Goal: Task Accomplishment & Management: Complete application form

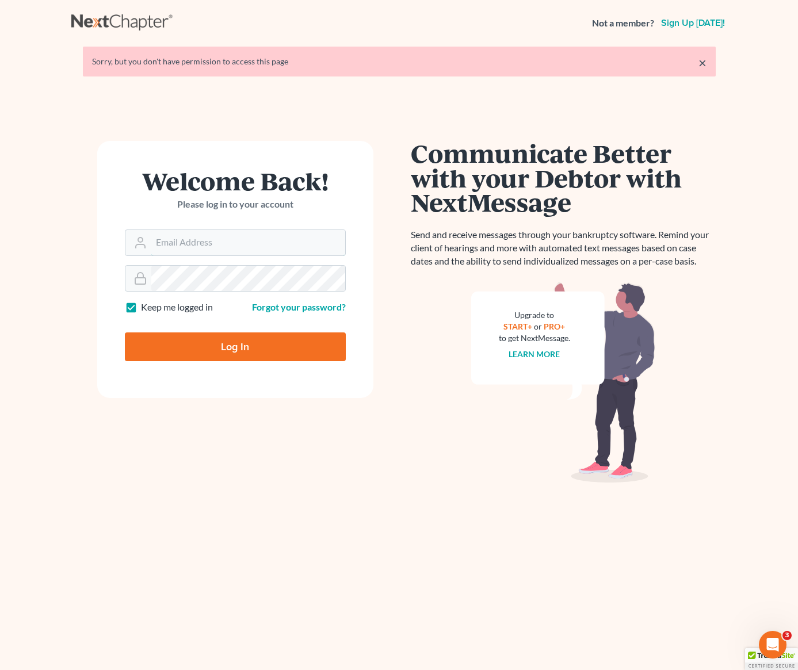
type input "[PERSON_NAME][EMAIL_ADDRESS][DOMAIN_NAME]"
click at [228, 351] on input "Log In" at bounding box center [235, 347] width 221 height 29
type input "Thinking..."
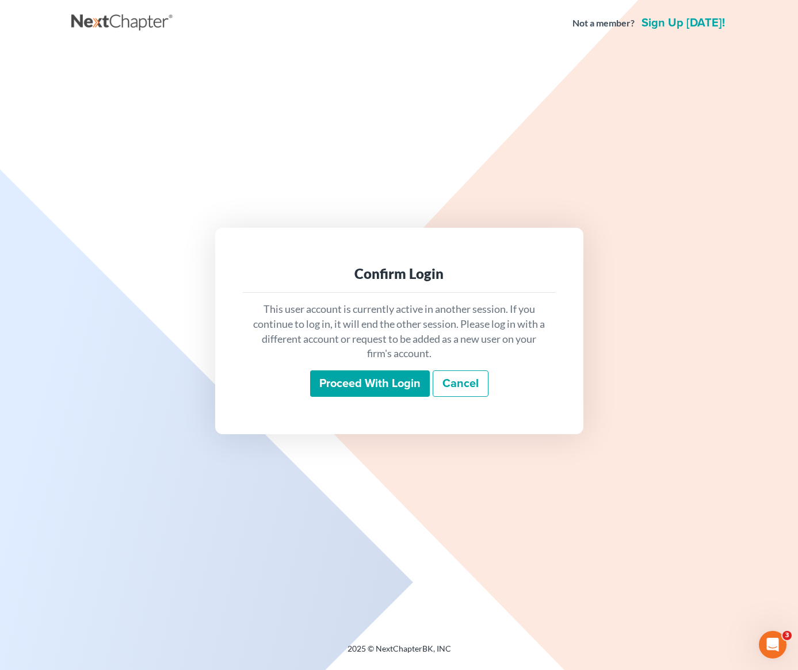
click at [326, 390] on input "Proceed with login" at bounding box center [370, 383] width 120 height 26
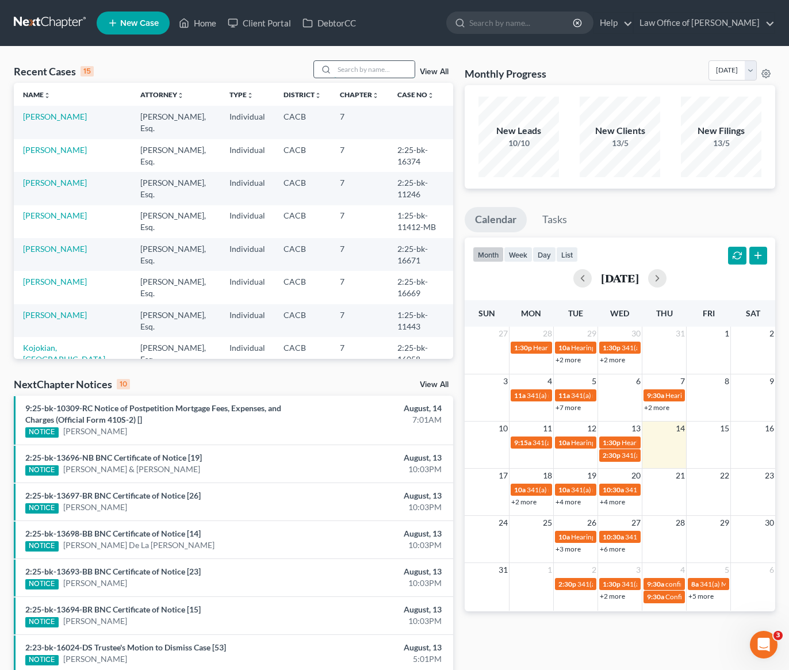
click at [351, 69] on input "search" at bounding box center [374, 69] width 81 height 17
type input "alice"
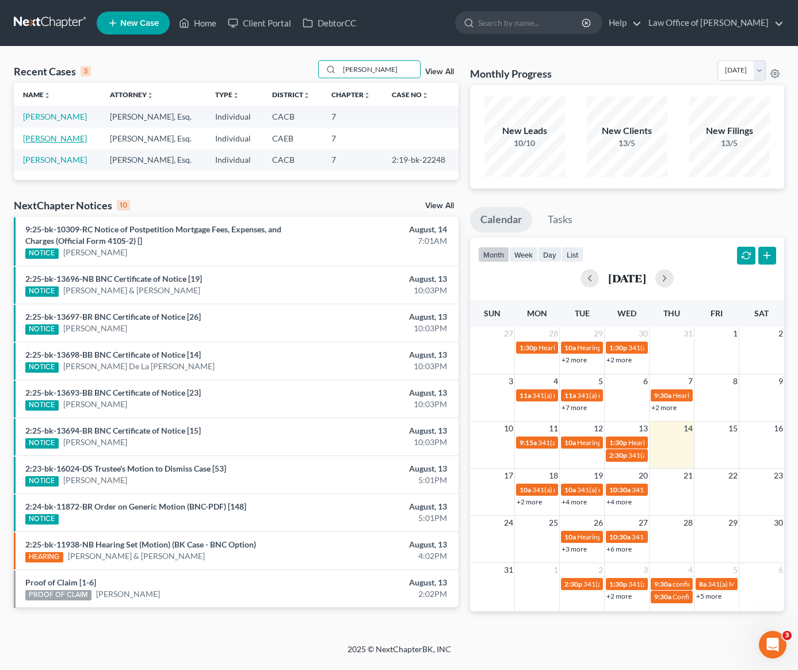
click at [61, 139] on link "[PERSON_NAME]" at bounding box center [55, 138] width 64 height 10
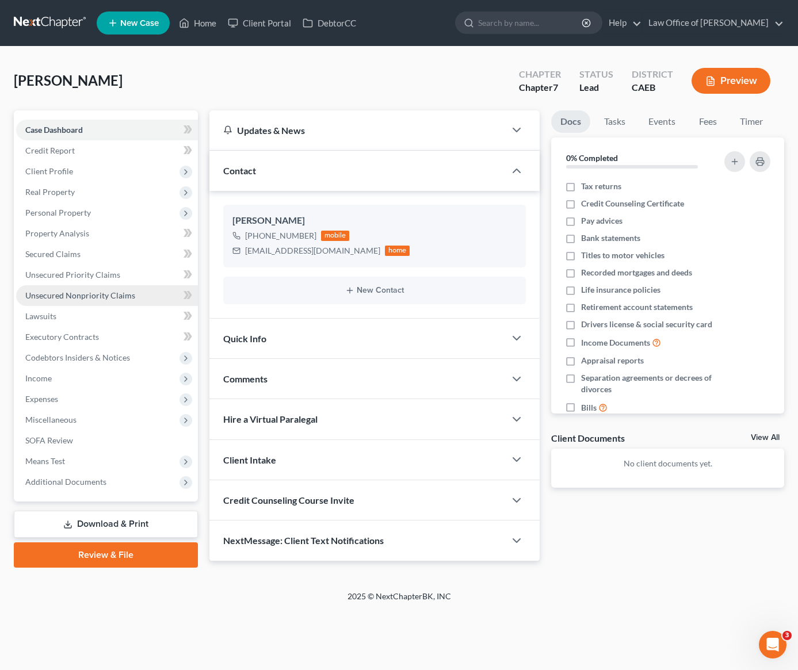
click at [78, 296] on span "Unsecured Nonpriority Claims" at bounding box center [80, 296] width 110 height 10
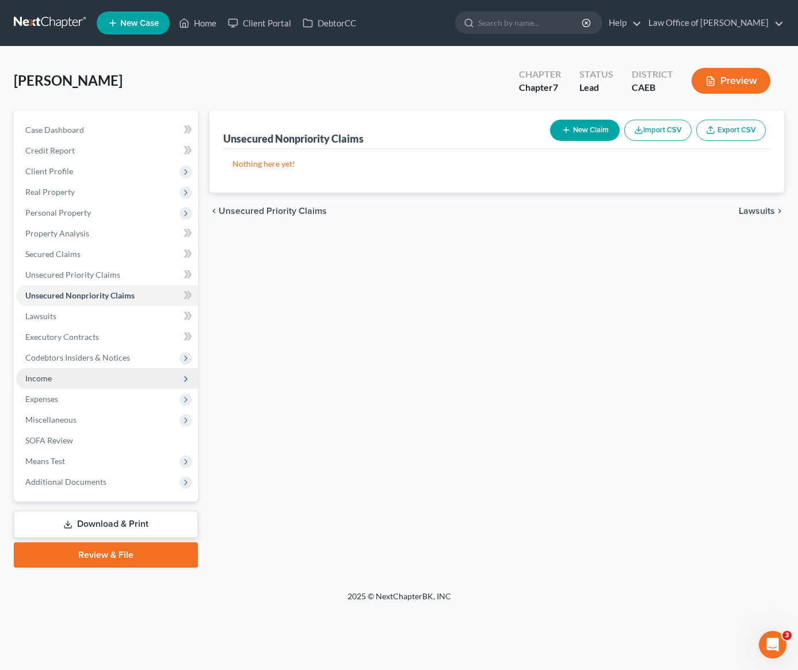
click at [49, 378] on span "Income" at bounding box center [38, 378] width 26 height 10
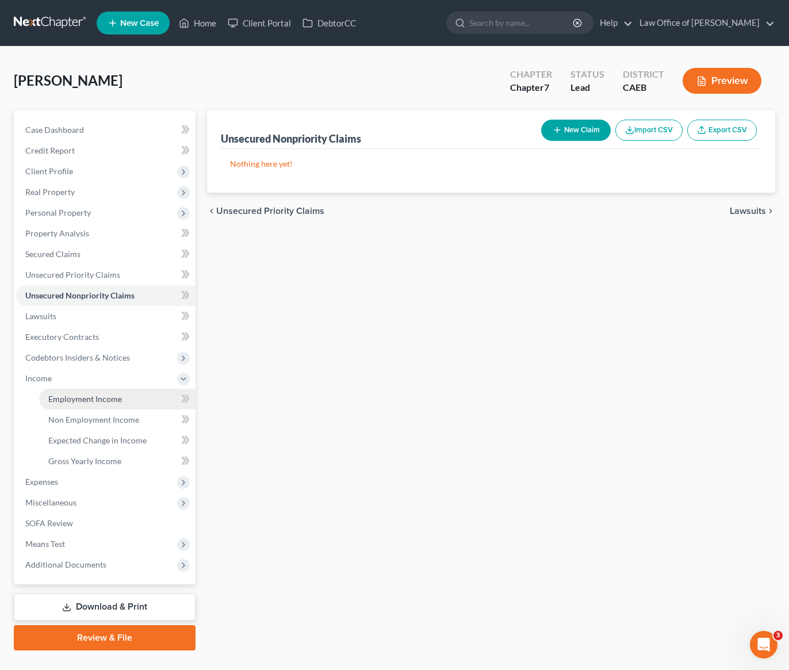
click at [79, 398] on span "Employment Income" at bounding box center [85, 399] width 74 height 10
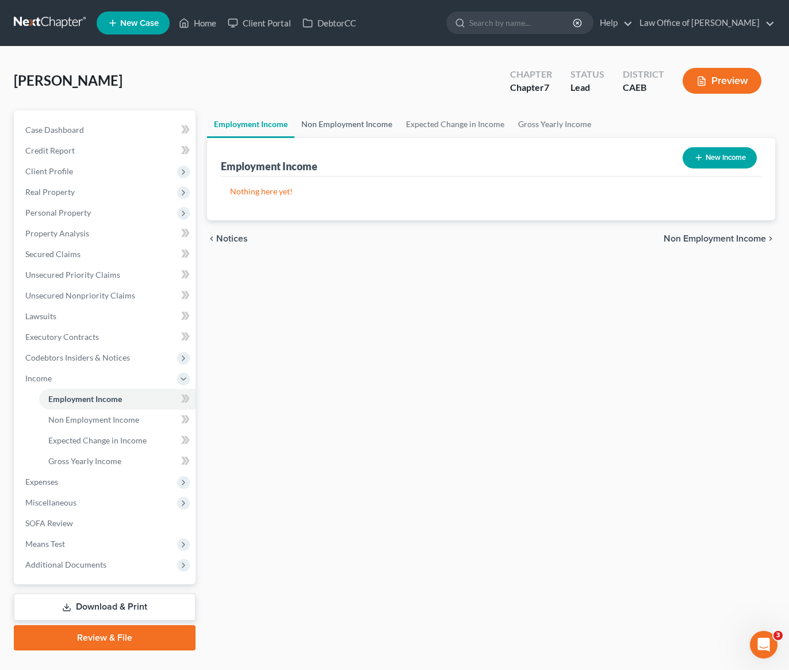
click at [362, 116] on link "Non Employment Income" at bounding box center [347, 124] width 105 height 28
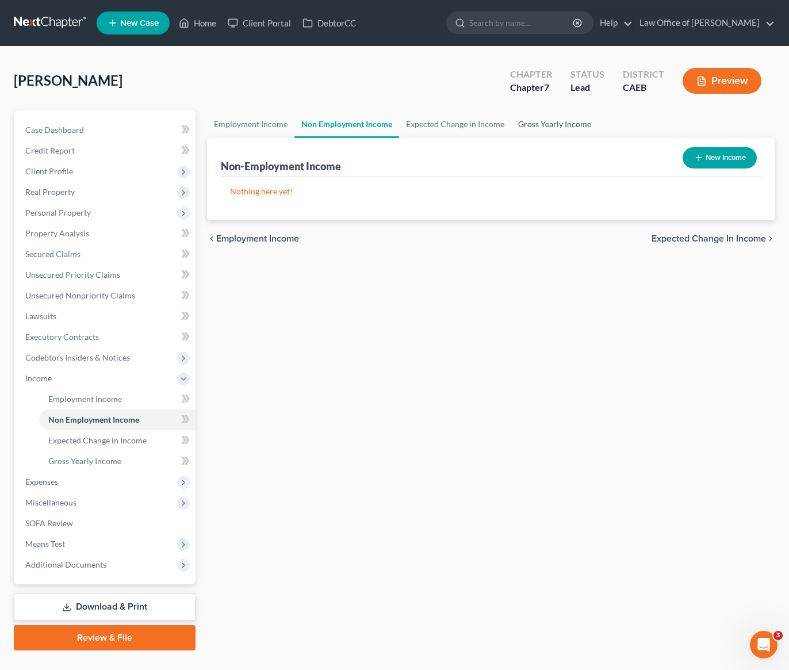
click at [544, 123] on link "Gross Yearly Income" at bounding box center [554, 124] width 87 height 28
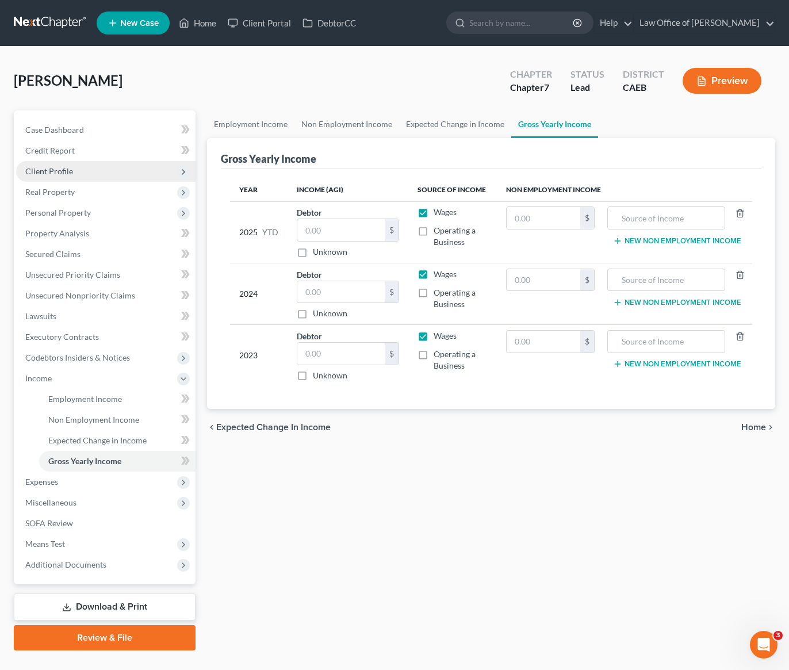
click at [63, 173] on span "Client Profile" at bounding box center [49, 171] width 48 height 10
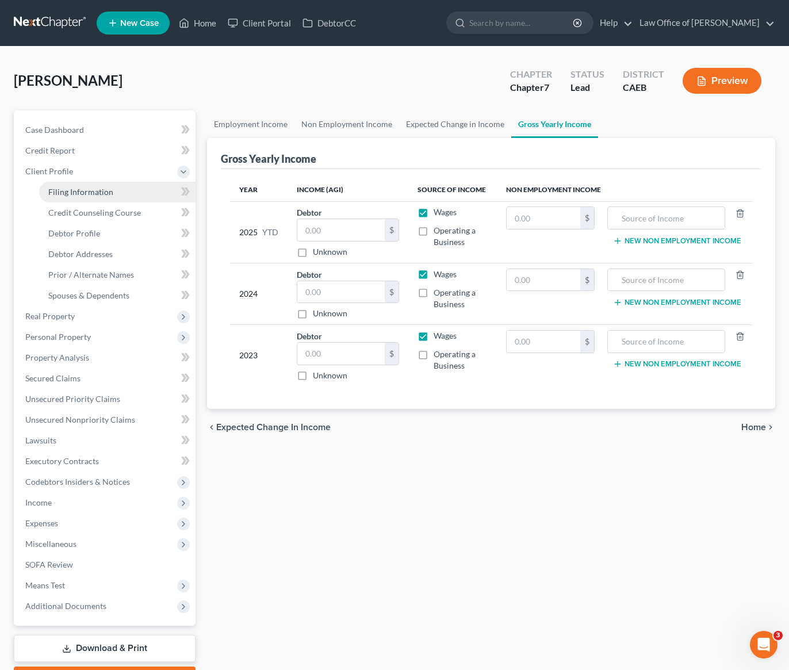
click at [87, 189] on span "Filing Information" at bounding box center [80, 192] width 65 height 10
select select "1"
select select "0"
select select "4"
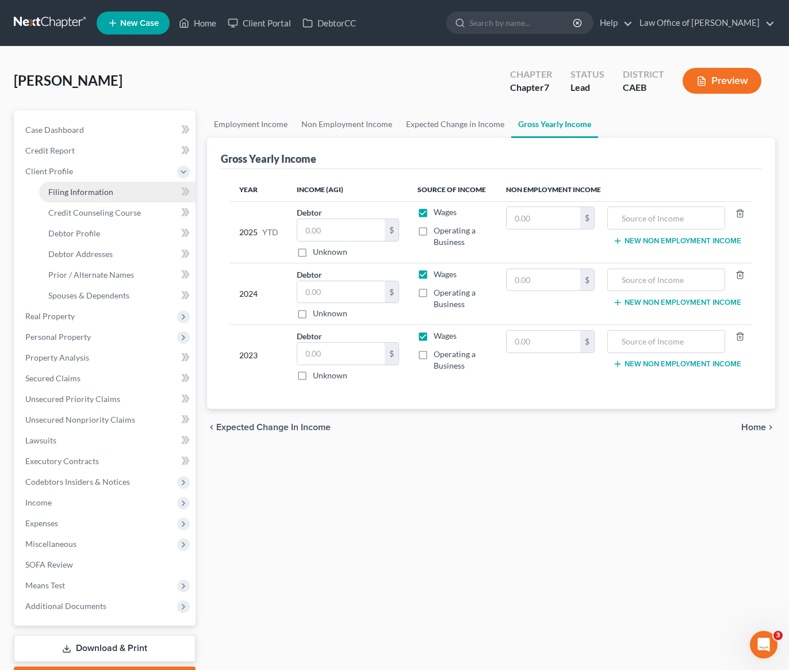
select select "0"
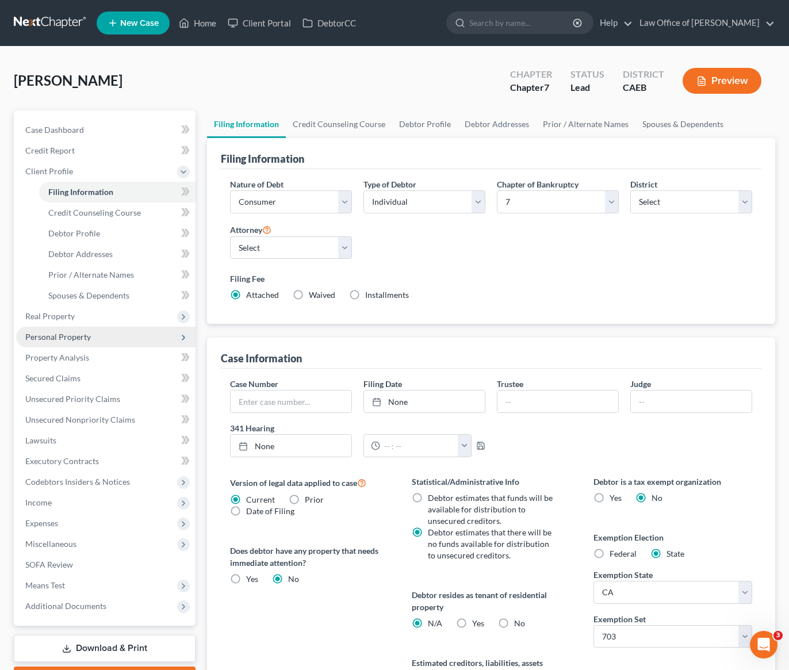
click at [71, 337] on span "Personal Property" at bounding box center [58, 337] width 66 height 10
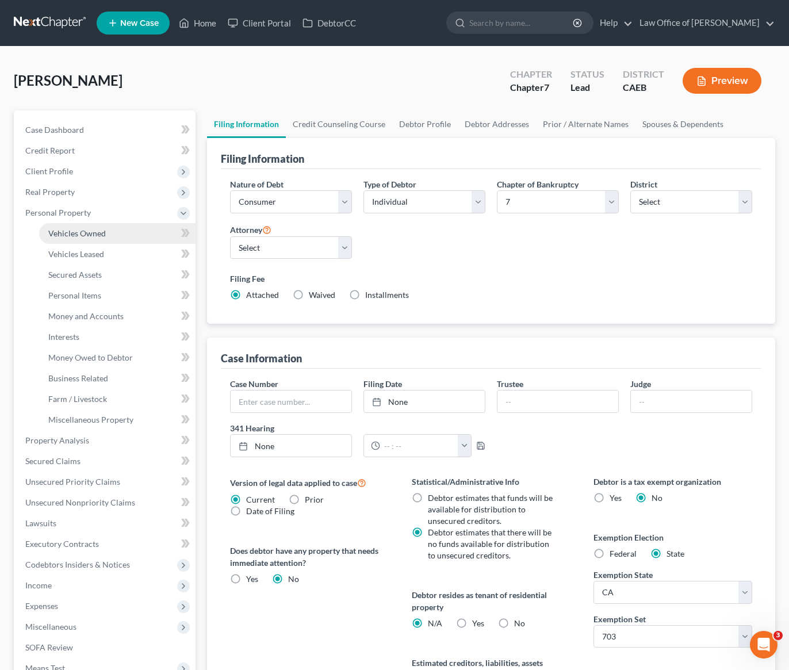
click at [94, 230] on span "Vehicles Owned" at bounding box center [77, 233] width 58 height 10
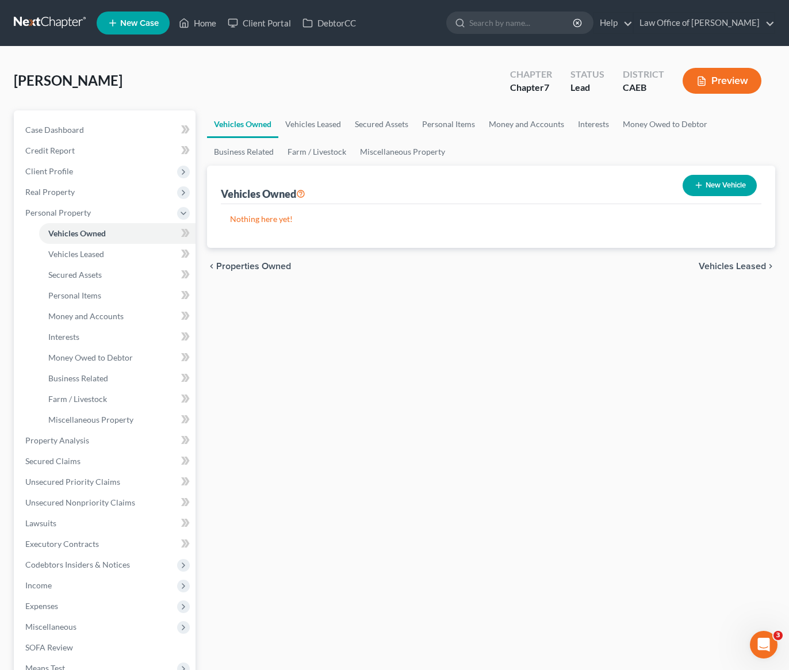
click at [46, 23] on link at bounding box center [51, 23] width 74 height 21
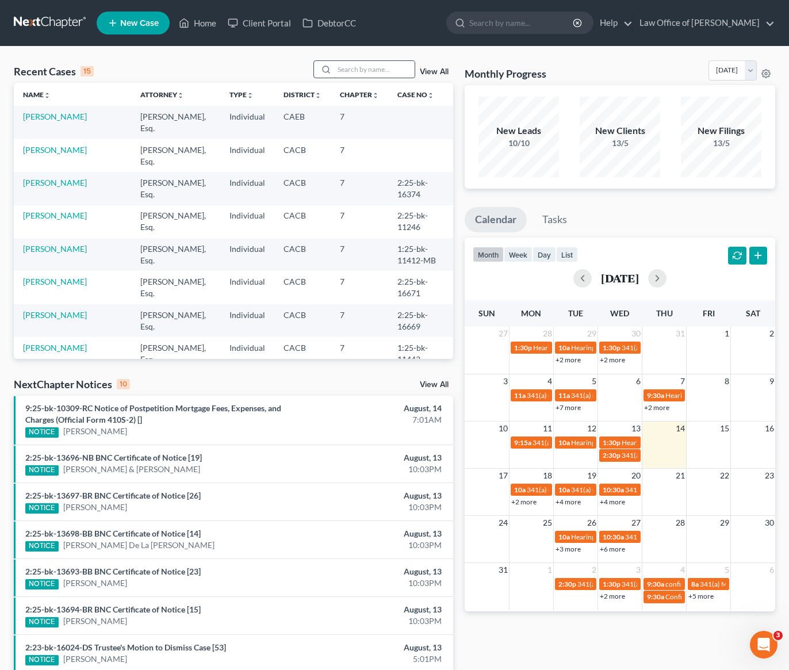
click at [362, 72] on input "search" at bounding box center [374, 69] width 81 height 17
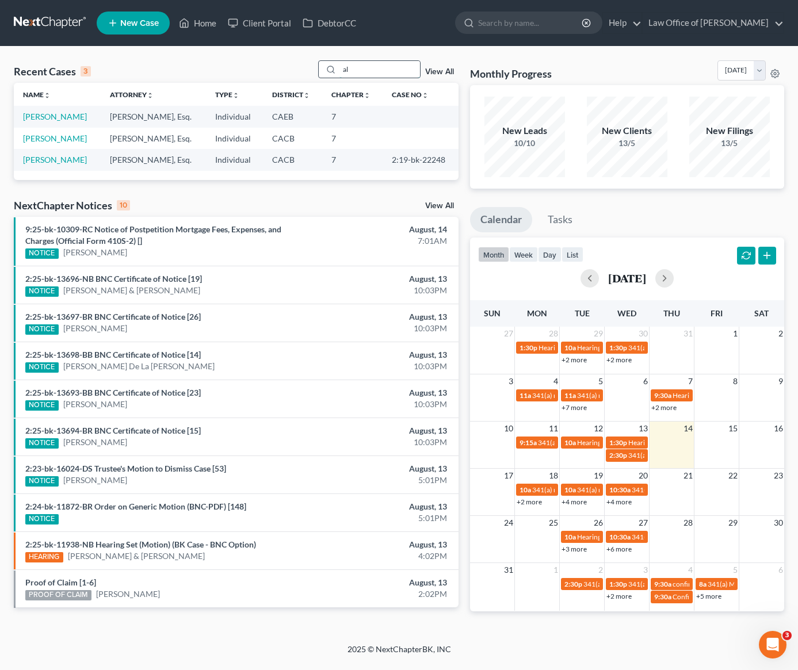
type input "a"
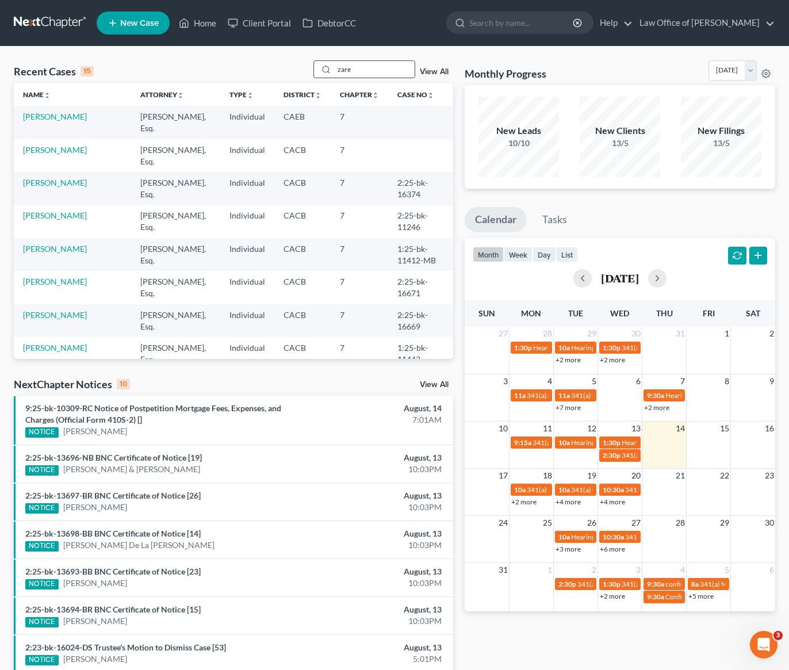
type input "zare"
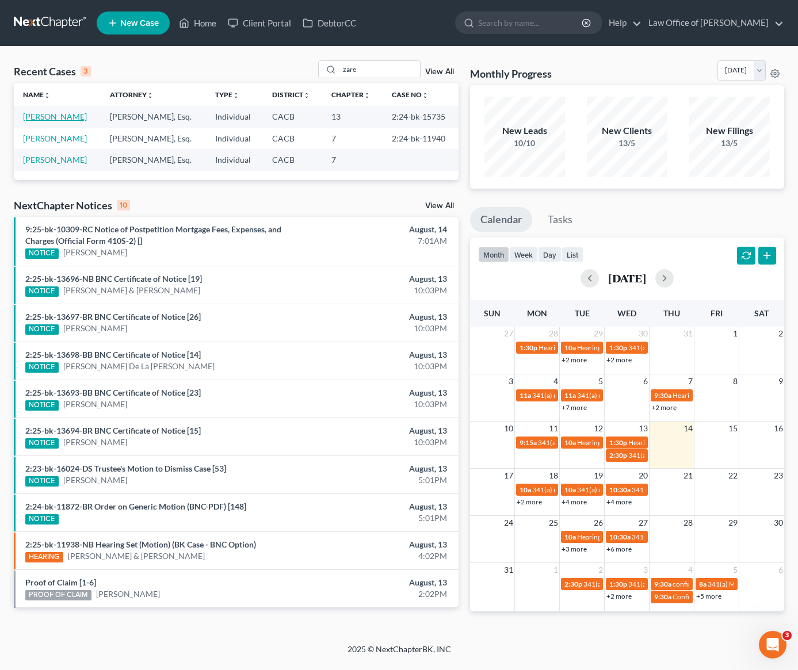
click at [51, 119] on link "Matevosyan, Zare" at bounding box center [55, 117] width 64 height 10
